Goal: Information Seeking & Learning: Learn about a topic

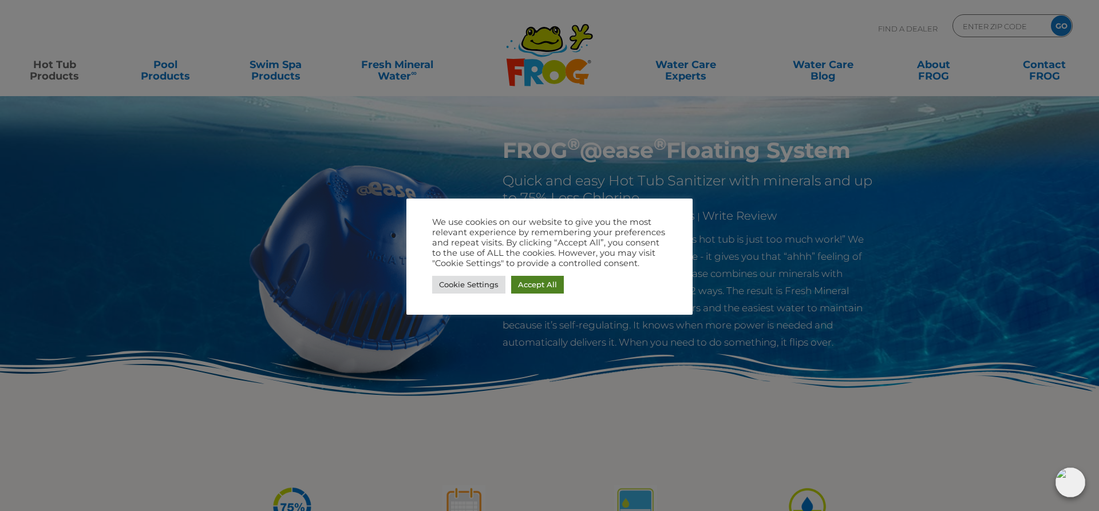
click at [524, 280] on link "Accept All" at bounding box center [537, 285] width 53 height 18
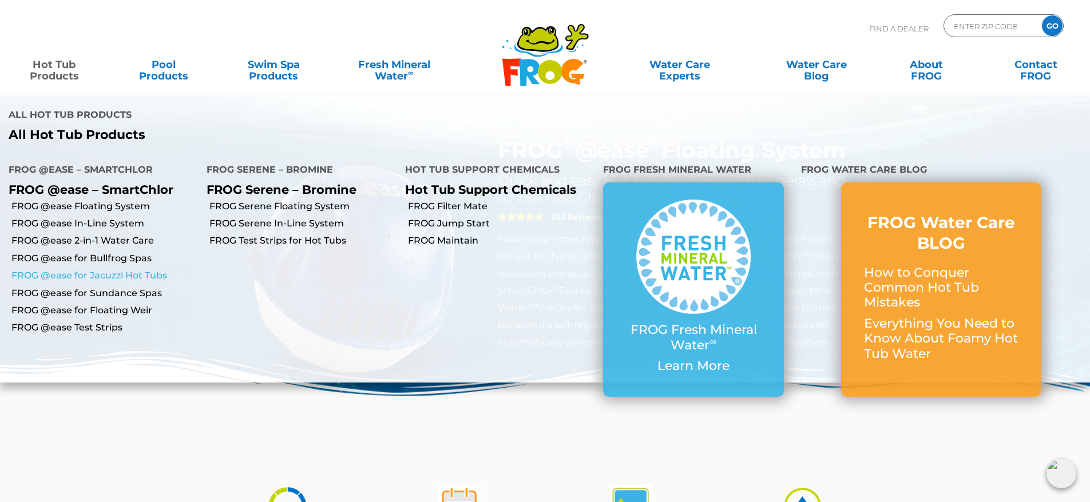
click at [53, 270] on link "FROG @ease for Jacuzzi Hot Tubs" at bounding box center [104, 276] width 187 height 13
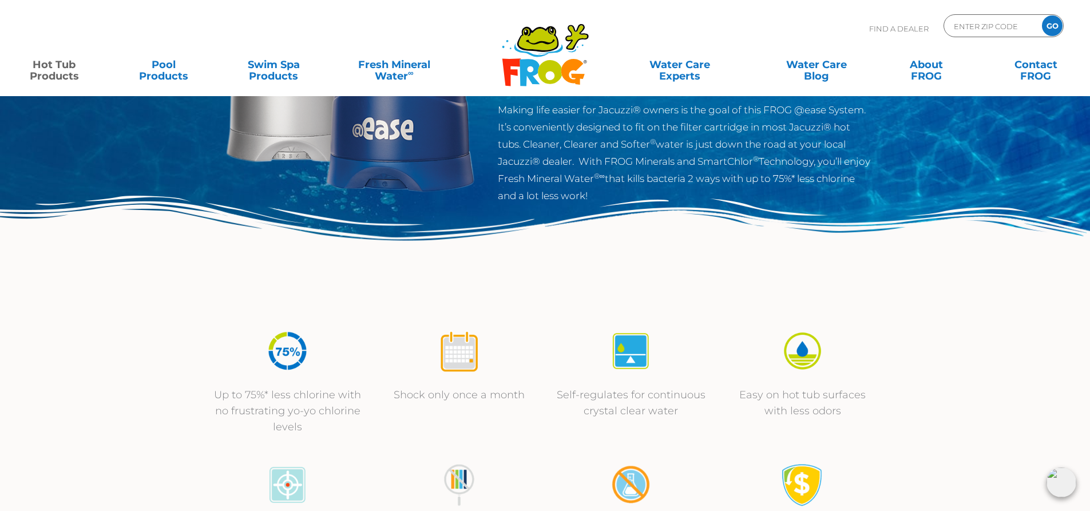
scroll to position [172, 0]
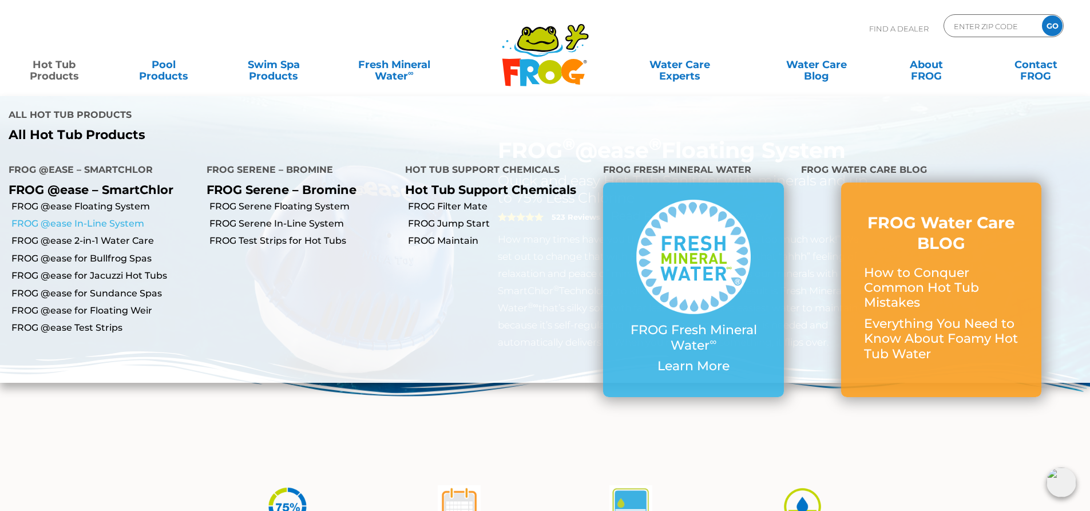
click at [74, 217] on link "FROG @ease In-Line System" at bounding box center [104, 223] width 187 height 13
